Goal: Information Seeking & Learning: Check status

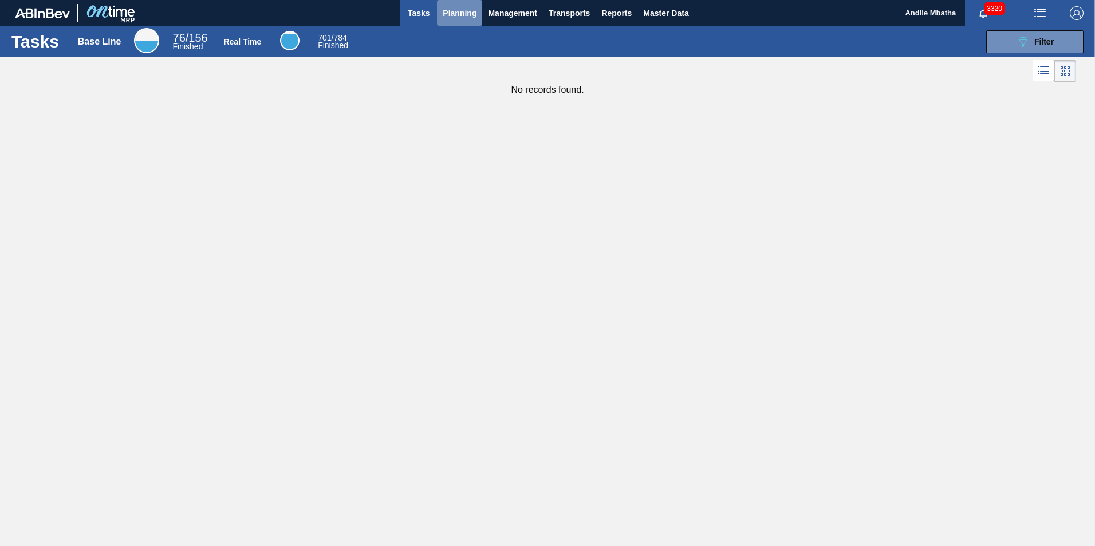
click at [454, 13] on span "Planning" at bounding box center [460, 13] width 34 height 14
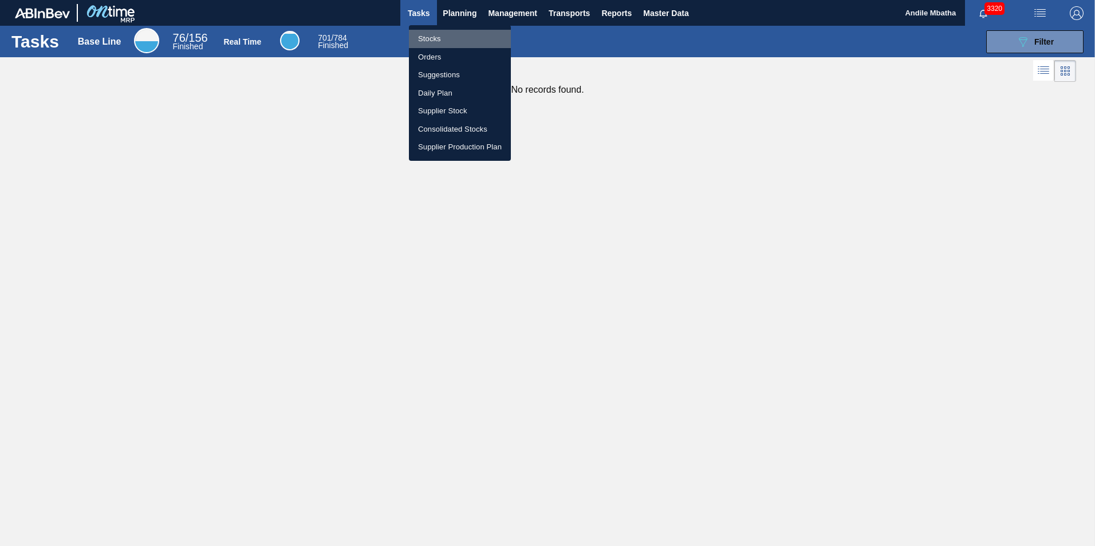
click at [446, 43] on li "Stocks" at bounding box center [460, 39] width 102 height 18
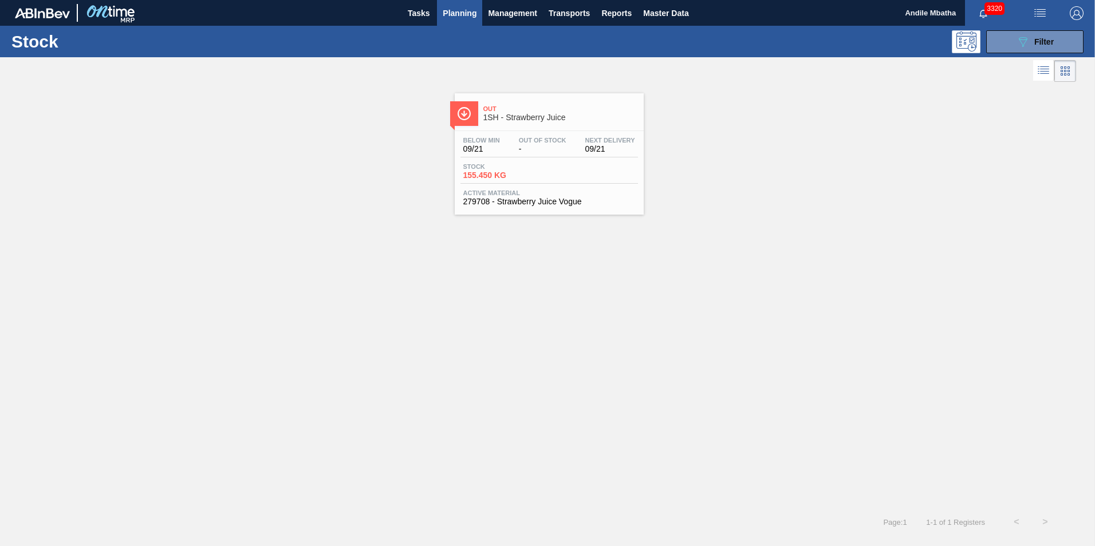
click at [511, 156] on div "Below Min 09/21 Out Of Stock - Next Delivery 09/21" at bounding box center [549, 147] width 178 height 21
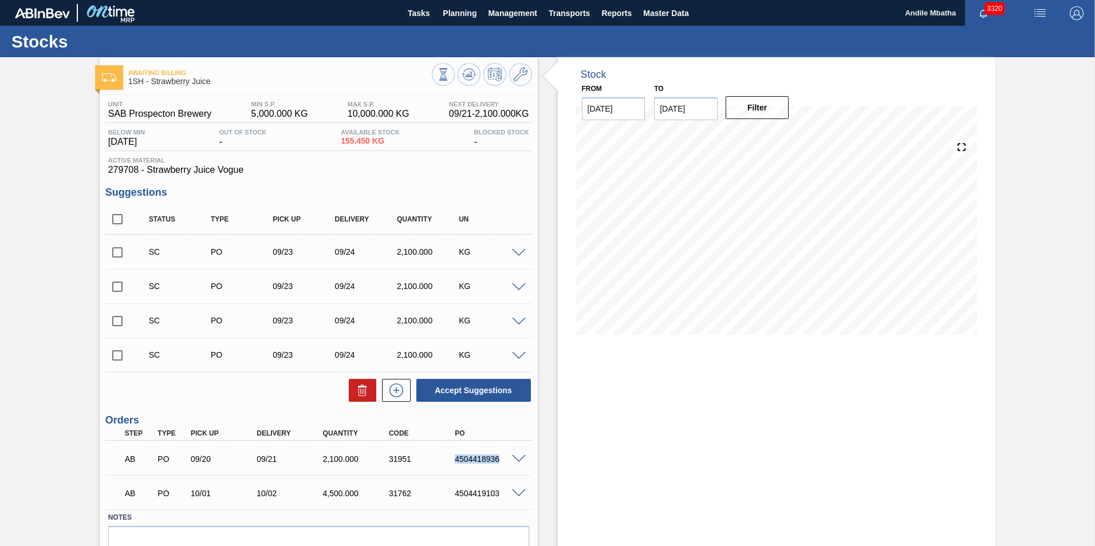
drag, startPoint x: 455, startPoint y: 459, endPoint x: 509, endPoint y: 460, distance: 53.9
click at [509, 460] on div "AB PO 09/20 09/21 2,100.000 31951 4504418936" at bounding box center [318, 458] width 427 height 29
copy div "4504418936"
